Goal: Task Accomplishment & Management: Complete application form

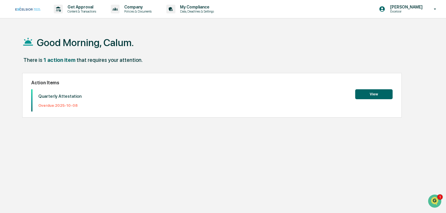
click at [375, 96] on button "View" at bounding box center [373, 94] width 37 height 10
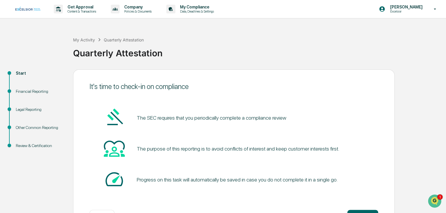
scroll to position [22, 0]
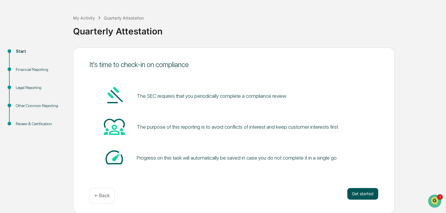
click at [360, 196] on button "Get started" at bounding box center [362, 194] width 31 height 12
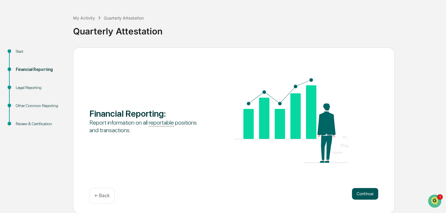
click at [366, 193] on button "Continue" at bounding box center [365, 194] width 26 height 12
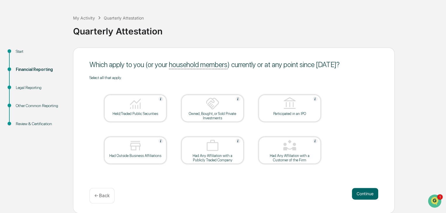
click at [149, 111] on div at bounding box center [135, 104] width 58 height 15
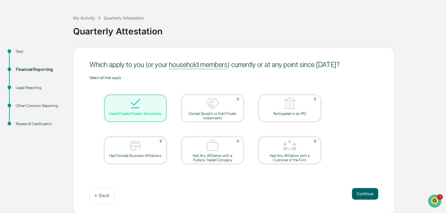
click at [214, 112] on div "Owned, Bought, or Sold Private Investments" at bounding box center [212, 116] width 53 height 9
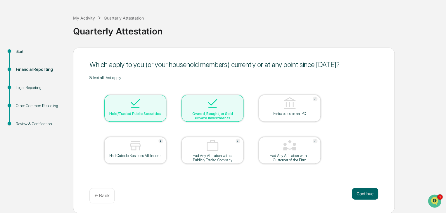
click at [213, 113] on div "Owned, Bought, or Sold Private Investments" at bounding box center [212, 116] width 53 height 9
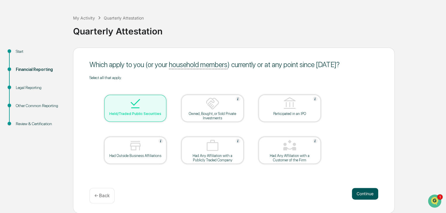
click at [365, 193] on button "Continue" at bounding box center [365, 194] width 26 height 12
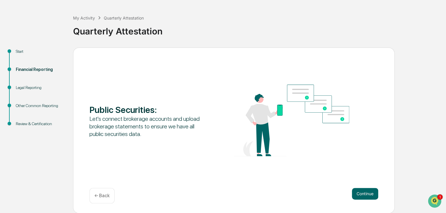
click at [365, 193] on button "Continue" at bounding box center [365, 194] width 26 height 12
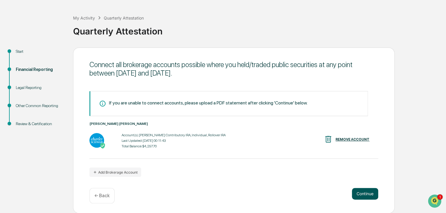
click at [365, 192] on button "Continue" at bounding box center [365, 194] width 26 height 12
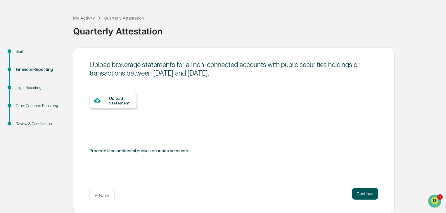
click at [365, 192] on button "Continue" at bounding box center [365, 194] width 26 height 12
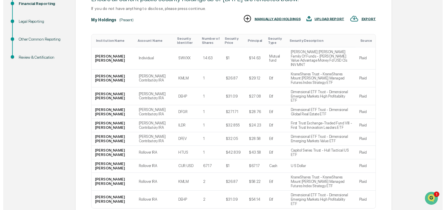
scroll to position [111, 0]
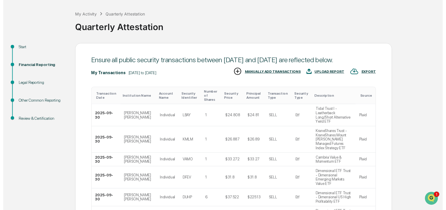
scroll to position [135, 0]
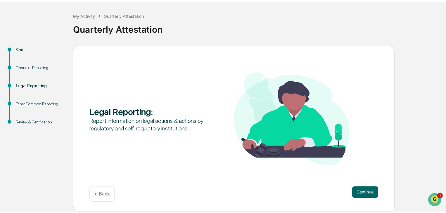
scroll to position [22, 0]
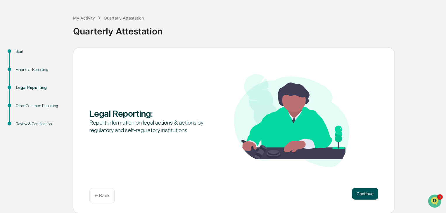
click at [362, 194] on button "Continue" at bounding box center [365, 194] width 26 height 12
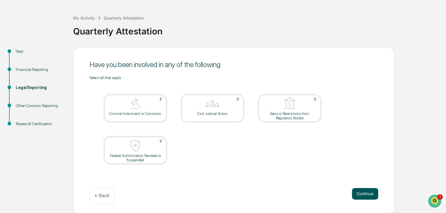
click at [362, 193] on button "Continue" at bounding box center [365, 194] width 26 height 12
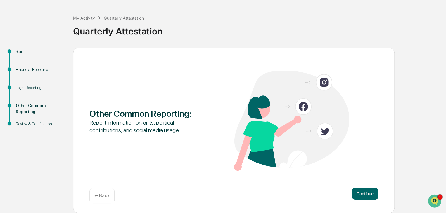
click at [362, 193] on button "Continue" at bounding box center [365, 194] width 26 height 12
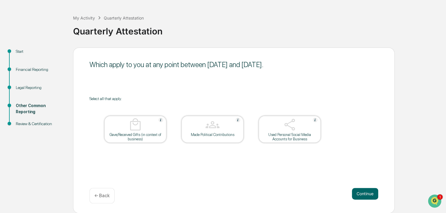
click at [362, 193] on button "Continue" at bounding box center [365, 194] width 26 height 12
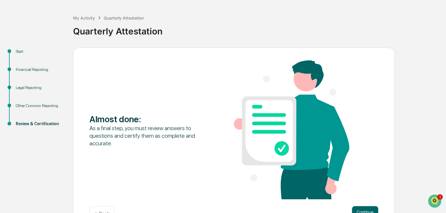
scroll to position [40, 0]
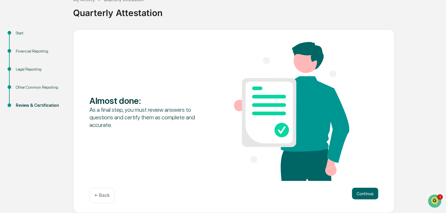
click at [362, 193] on button "Continue" at bounding box center [365, 194] width 26 height 12
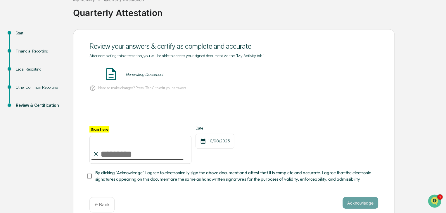
scroll to position [52, 0]
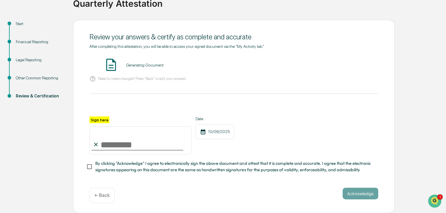
click at [103, 128] on input "Sign here" at bounding box center [140, 141] width 102 height 28
type input "**********"
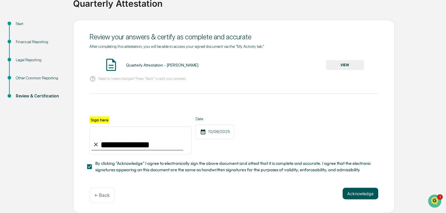
click at [370, 196] on button "Acknowledge" at bounding box center [361, 194] width 36 height 12
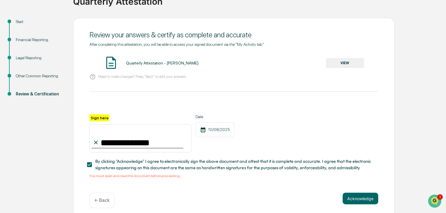
click at [356, 59] on button "VIEW" at bounding box center [345, 63] width 38 height 10
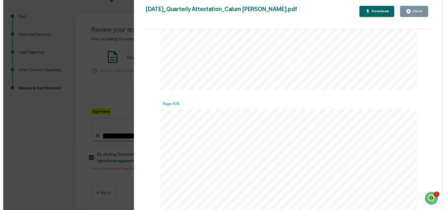
scroll to position [2647, 0]
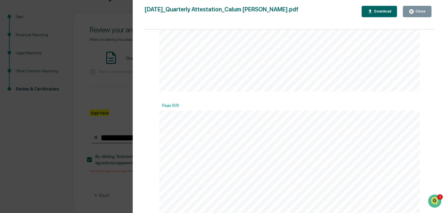
click at [407, 11] on button "Close" at bounding box center [417, 11] width 29 height 11
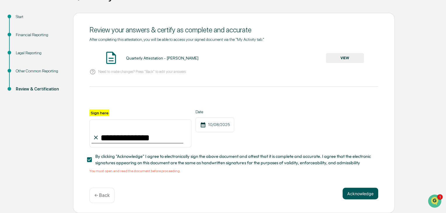
click at [357, 191] on button "Acknowledge" at bounding box center [361, 194] width 36 height 12
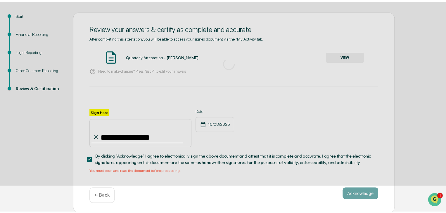
scroll to position [22, 0]
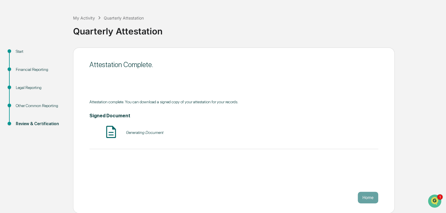
click at [235, 134] on div "Generating Document" at bounding box center [233, 132] width 289 height 15
click at [347, 132] on button "VIEW" at bounding box center [345, 133] width 38 height 10
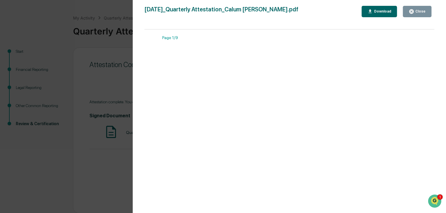
click at [417, 14] on button "Close" at bounding box center [417, 11] width 29 height 11
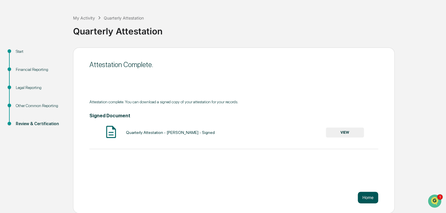
click at [369, 192] on button "Home" at bounding box center [368, 198] width 20 height 12
